Goal: Task Accomplishment & Management: Use online tool/utility

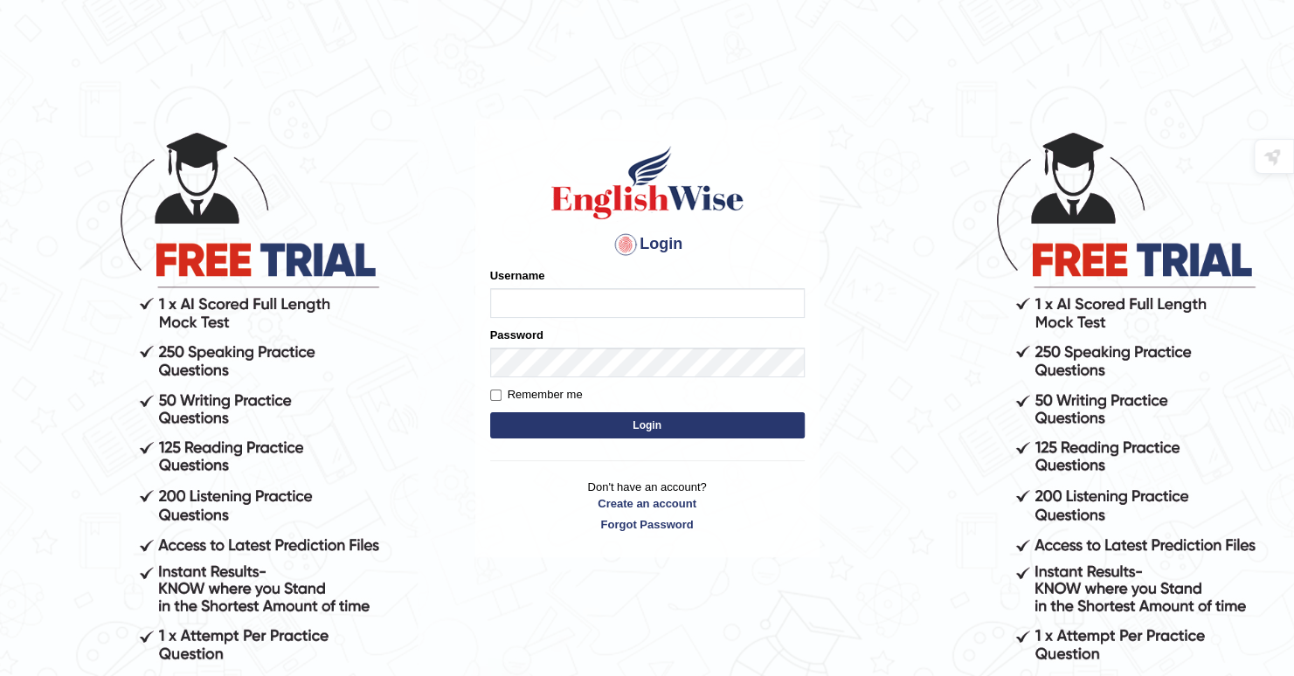
type input "Deep1112"
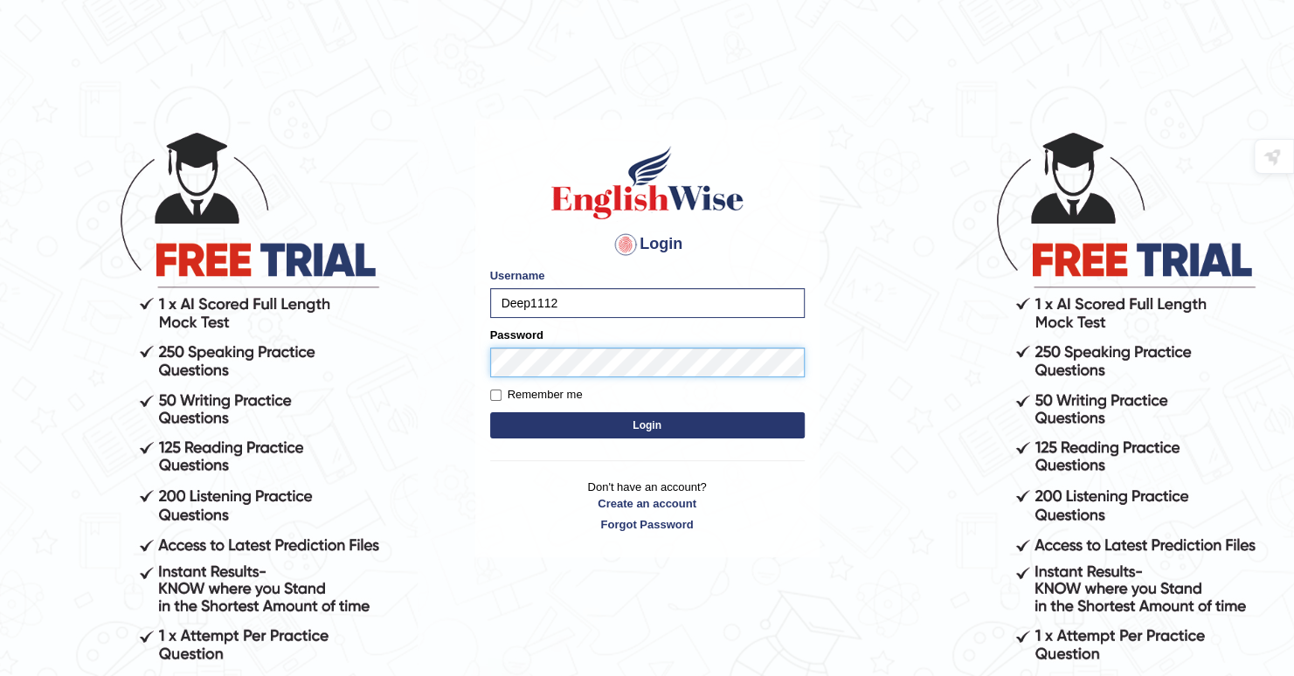
click at [490, 413] on button "Login" at bounding box center [647, 426] width 315 height 26
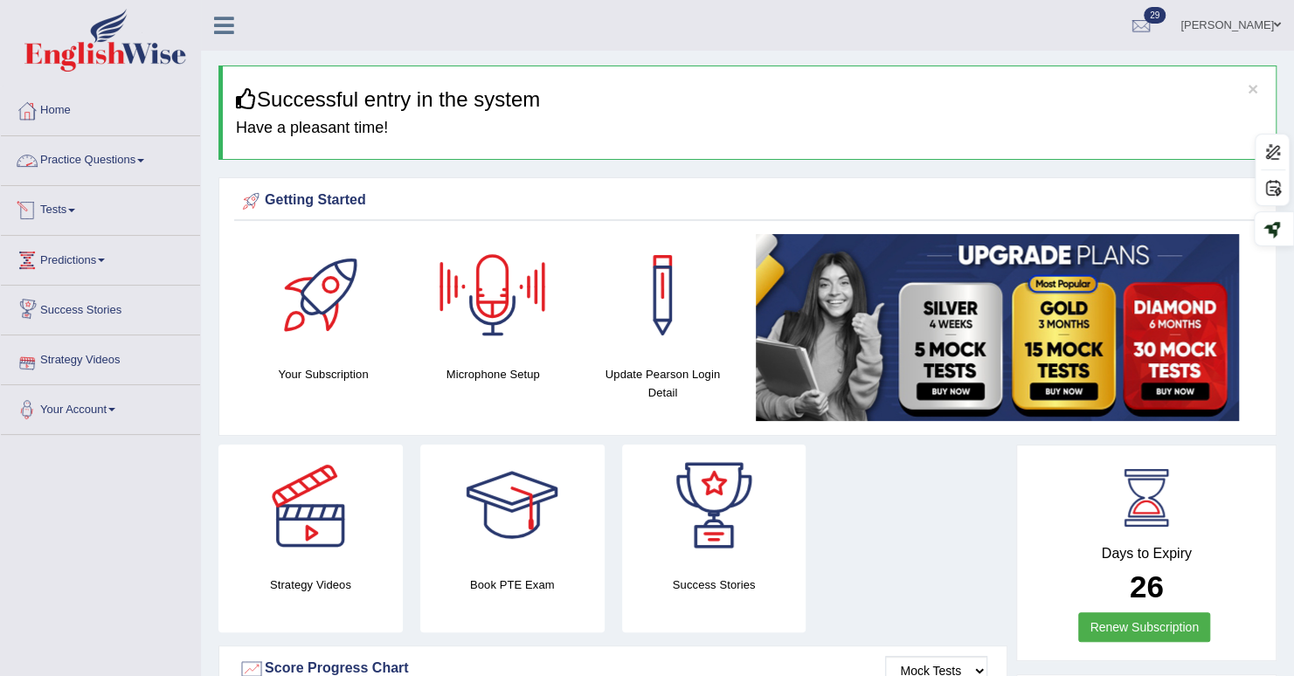
click at [70, 216] on link "Tests" at bounding box center [100, 208] width 199 height 44
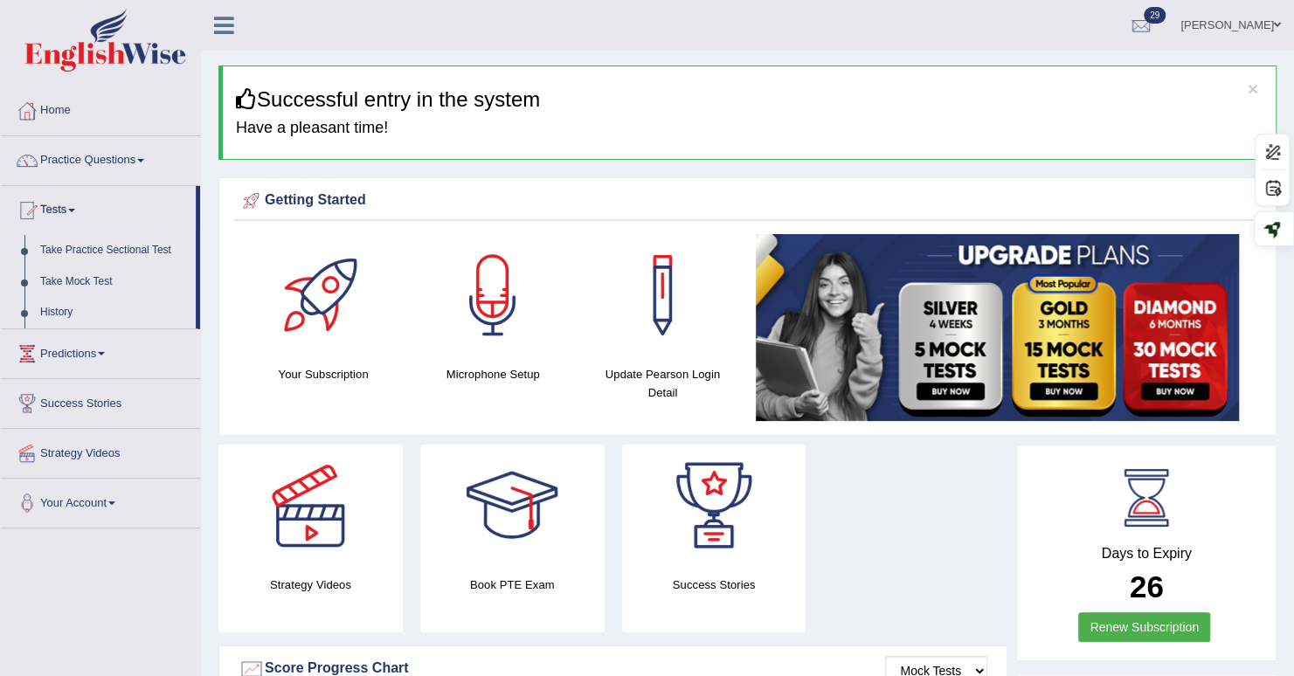
click at [96, 252] on link "Take Practice Sectional Test" at bounding box center [113, 250] width 163 height 31
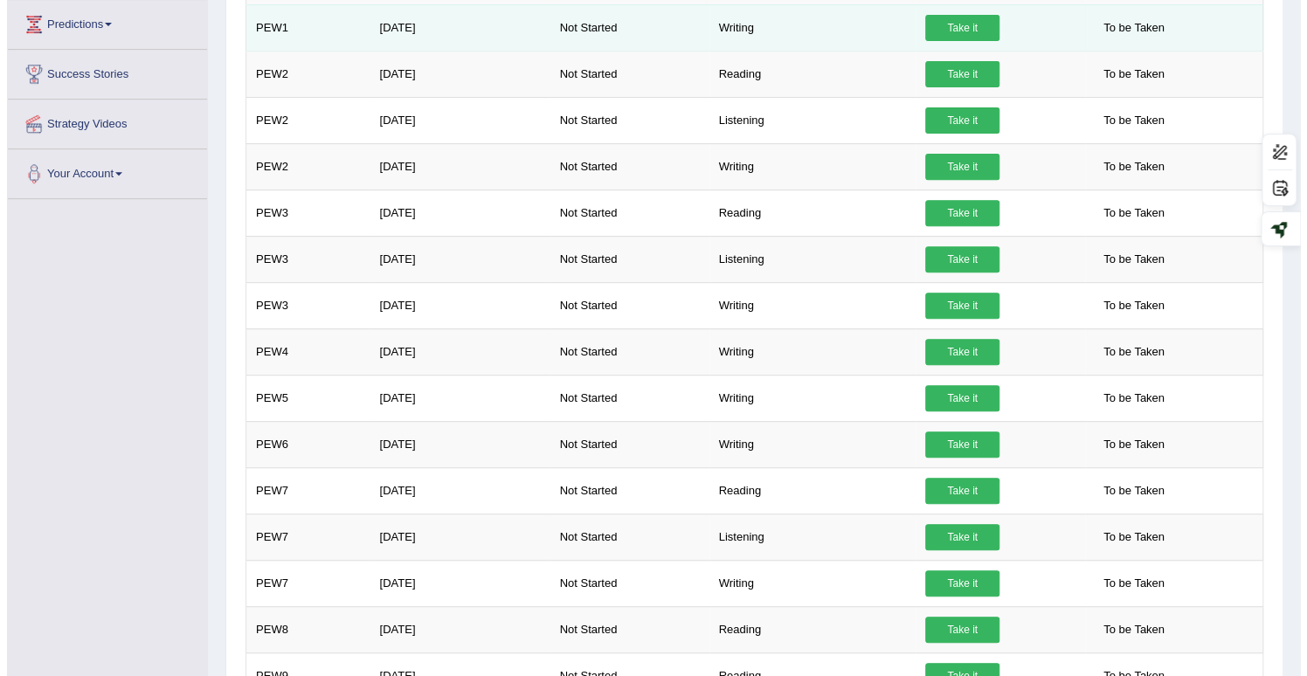
scroll to position [437, 0]
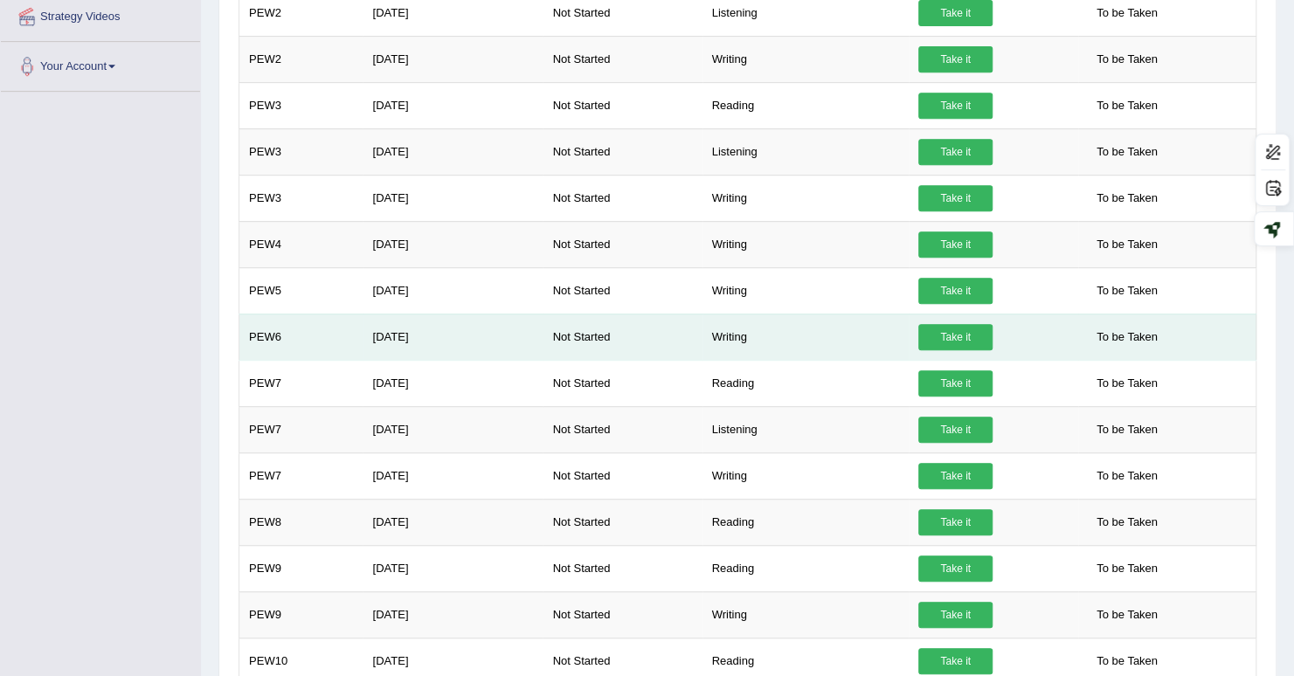
click at [952, 334] on link "Take it" at bounding box center [956, 337] width 74 height 26
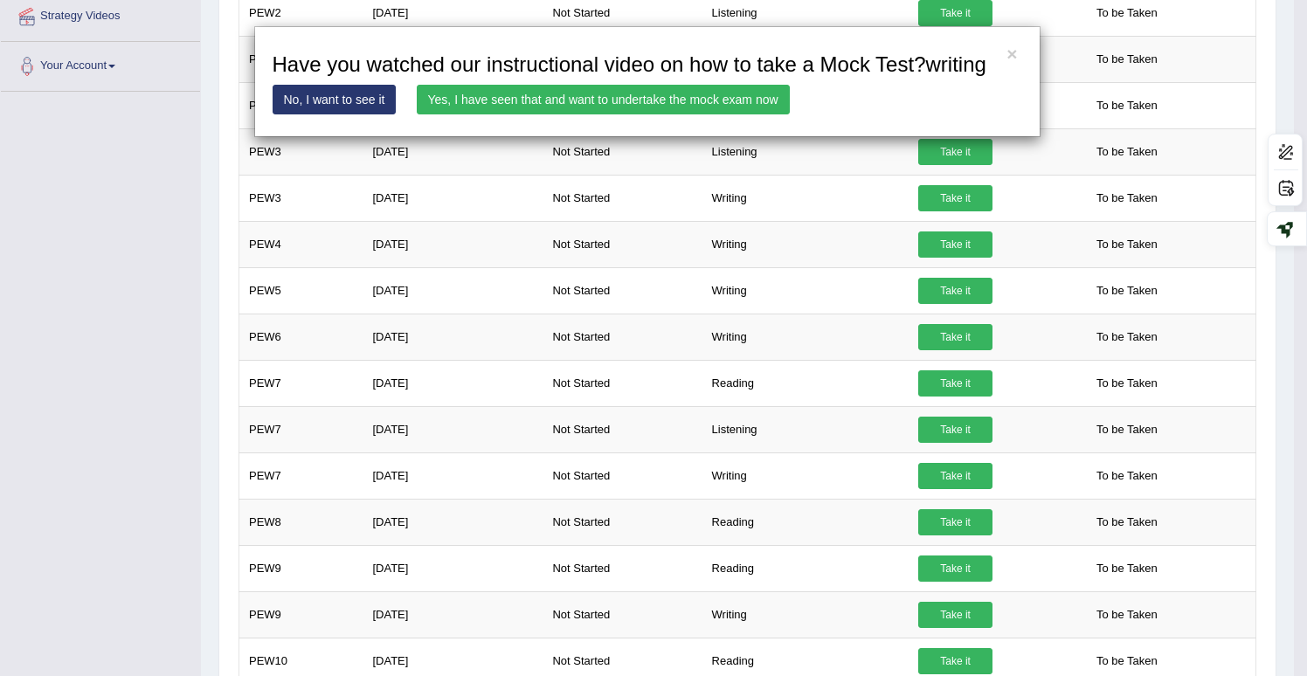
click at [517, 101] on link "Yes, I have seen that and want to undertake the mock exam now" at bounding box center [603, 100] width 373 height 30
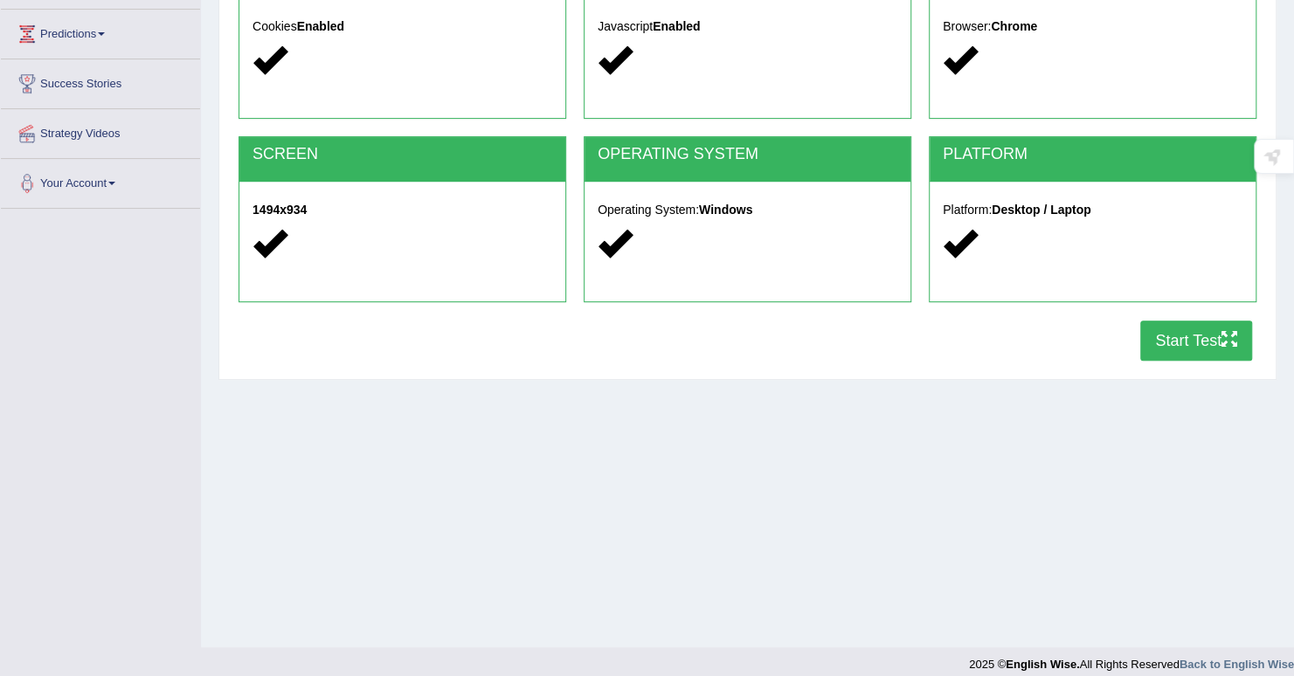
scroll to position [241, 0]
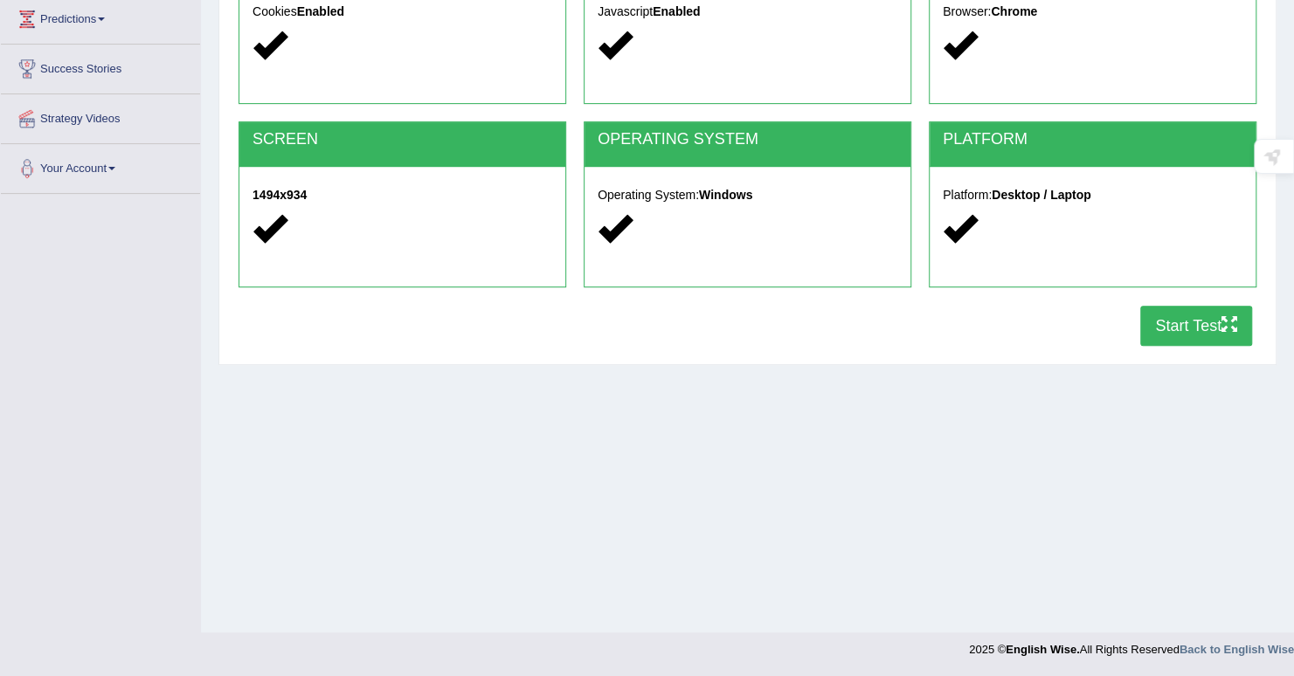
click at [1219, 325] on button "Start Test" at bounding box center [1196, 326] width 112 height 40
